Goal: Check status: Check status

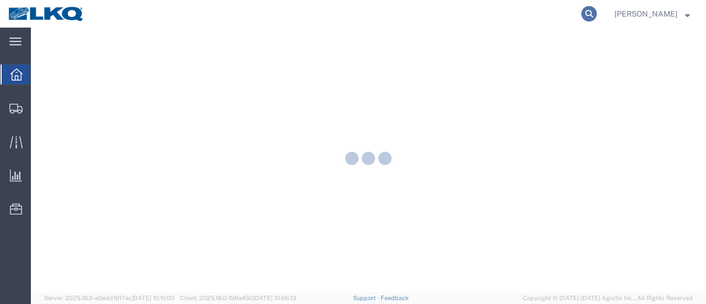
click at [597, 15] on icon at bounding box center [589, 13] width 15 height 15
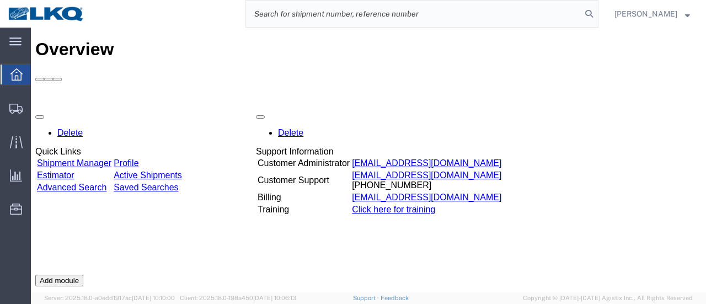
drag, startPoint x: 448, startPoint y: 13, endPoint x: 317, endPoint y: 6, distance: 131.0
paste input "56701693"
type input "56701693"
